Goal: Information Seeking & Learning: Learn about a topic

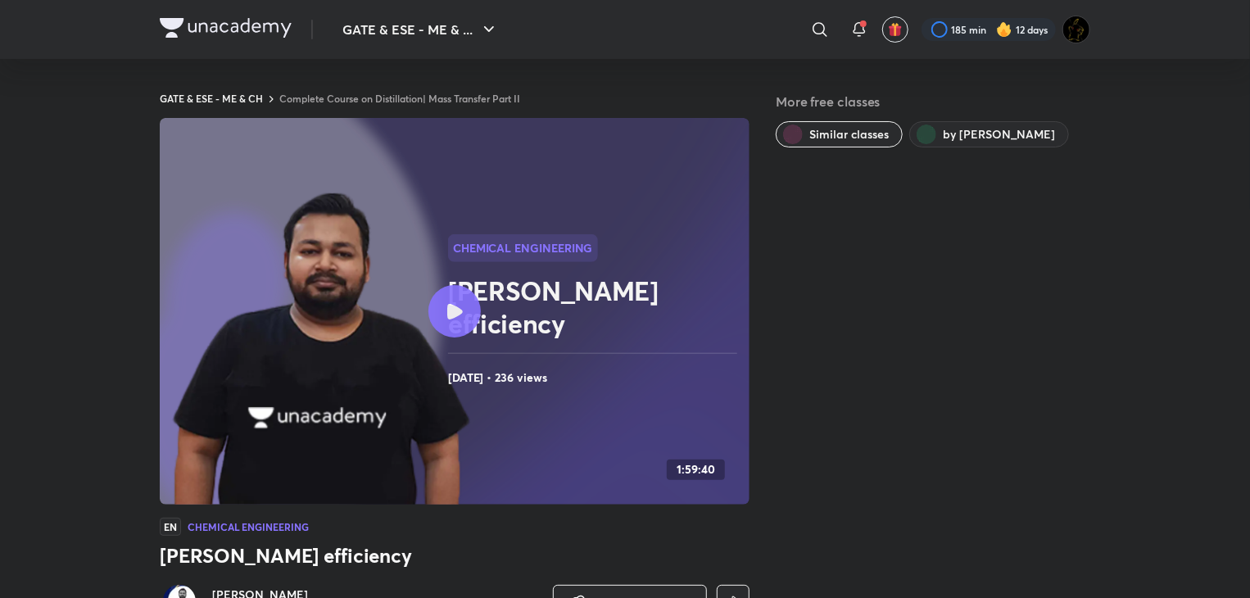
click at [437, 99] on link "Complete Course on Distillation| Mass Transfer Part II" at bounding box center [399, 98] width 241 height 13
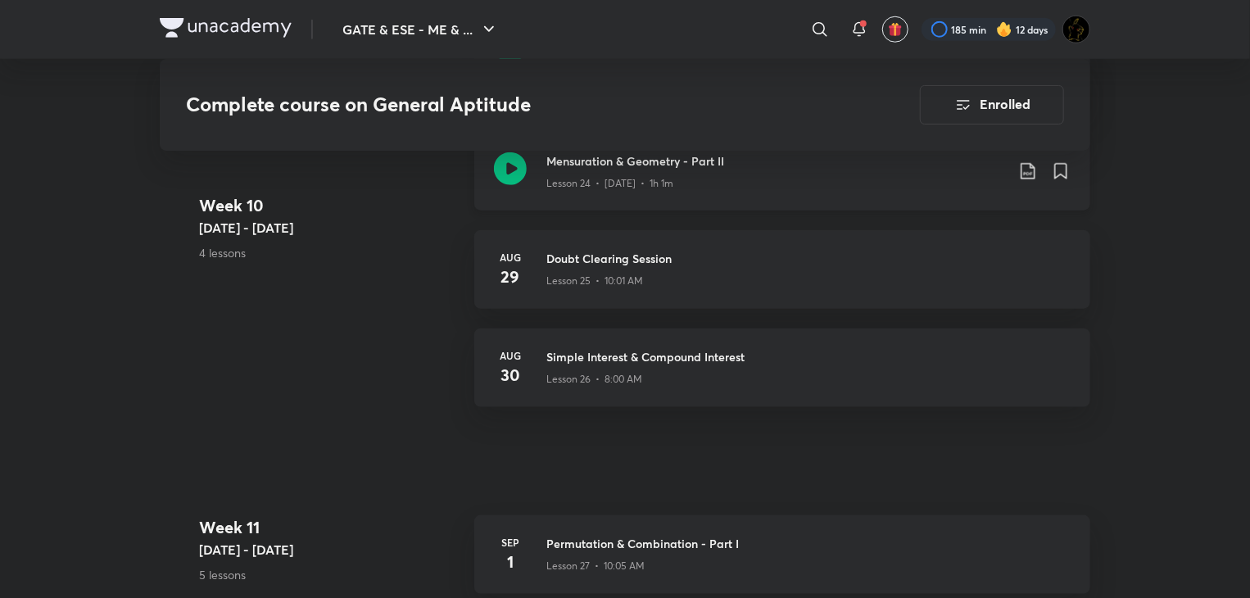
scroll to position [3932, 0]
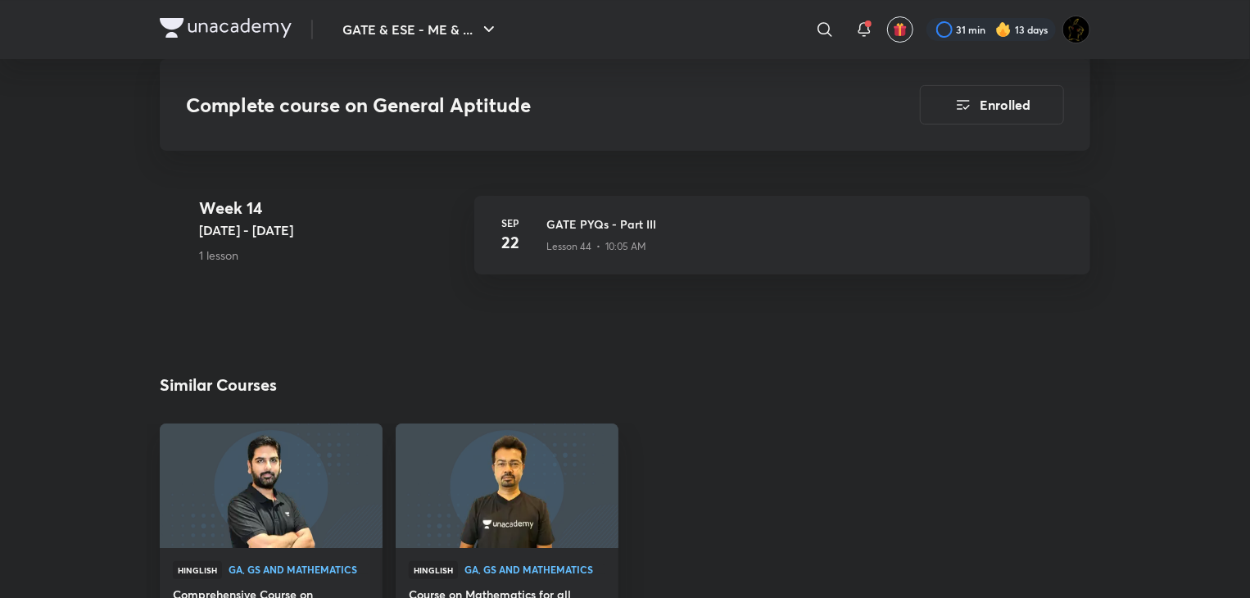
scroll to position [6169, 0]
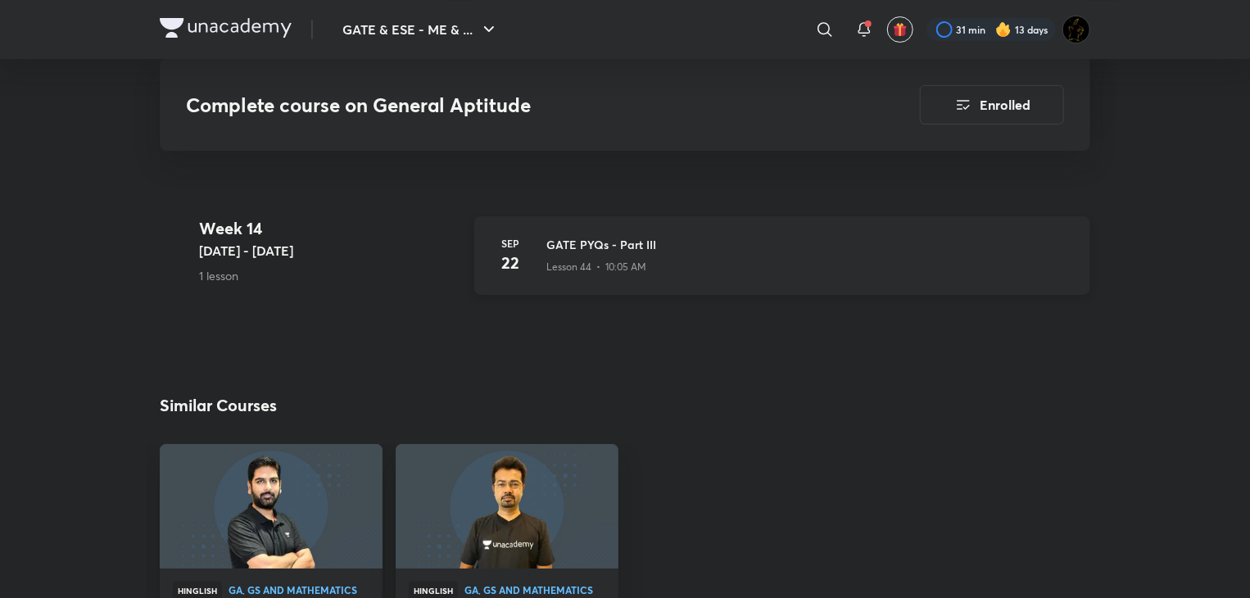
click at [569, 233] on div "[DATE] GATE PYQs - Part III Lesson 44 • 10:05 AM" at bounding box center [782, 255] width 616 height 79
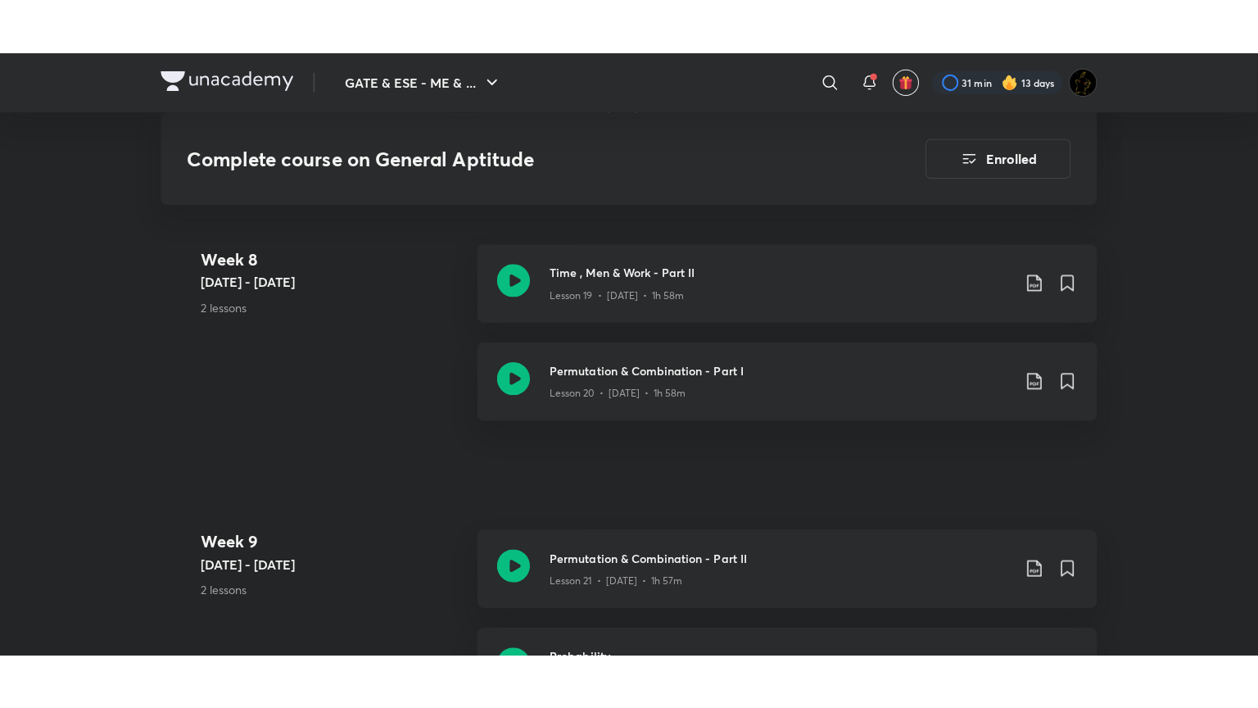
scroll to position [3220, 0]
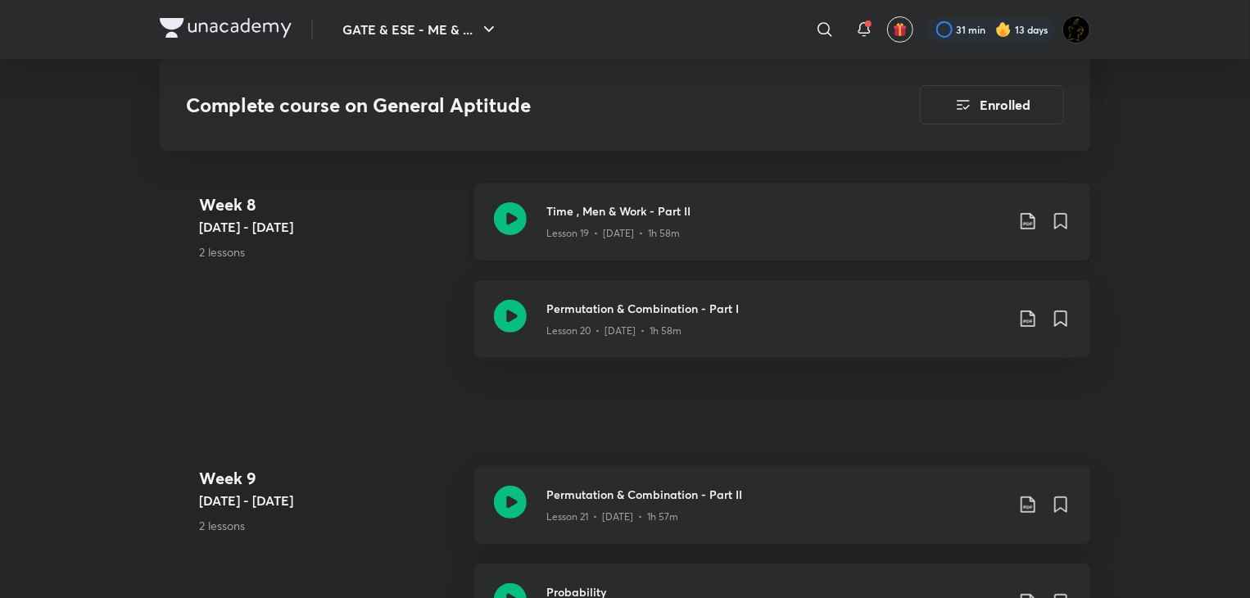
click at [505, 214] on icon at bounding box center [510, 218] width 33 height 33
